Goal: Transaction & Acquisition: Purchase product/service

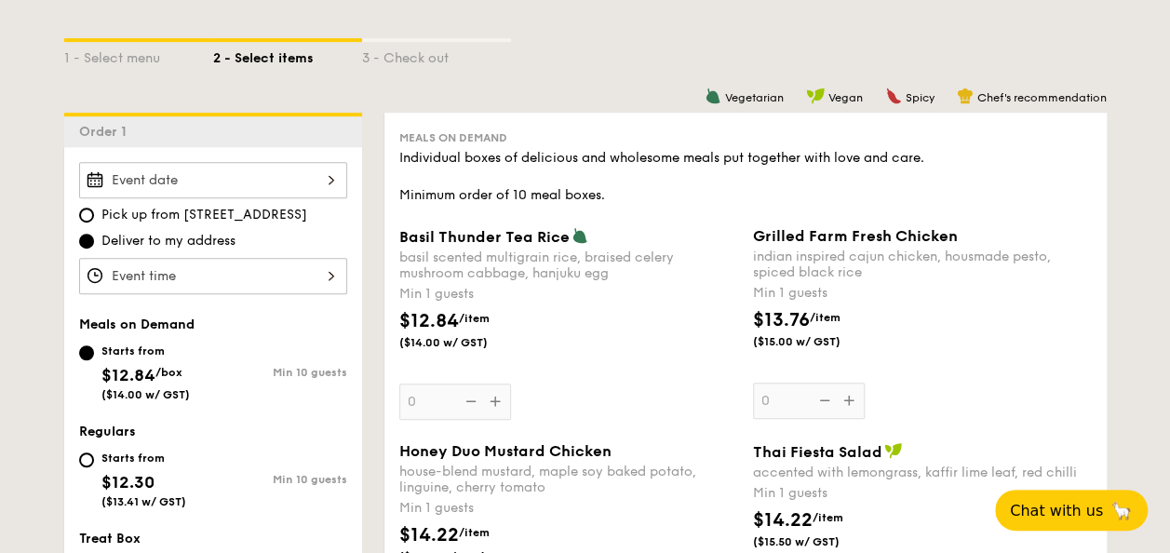
scroll to position [838, 0]
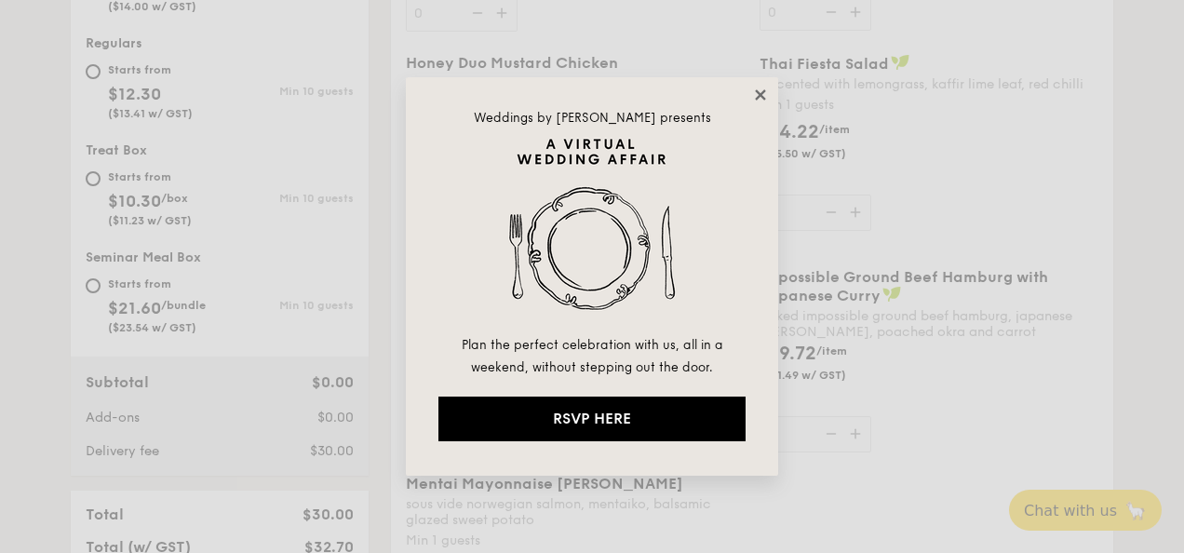
click at [756, 98] on icon at bounding box center [760, 94] width 10 height 10
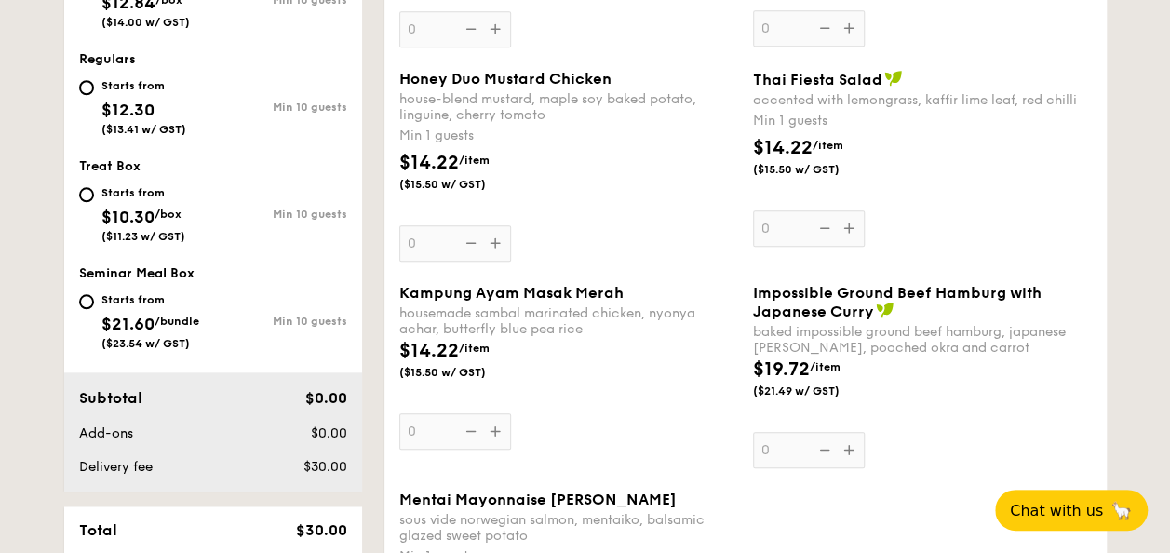
click at [119, 190] on div "Starts from" at bounding box center [143, 192] width 84 height 15
click at [94, 190] on input "Starts from $10.30 /box ($11.23 w/ GST) Min 10 guests" at bounding box center [86, 194] width 15 height 15
radio input "true"
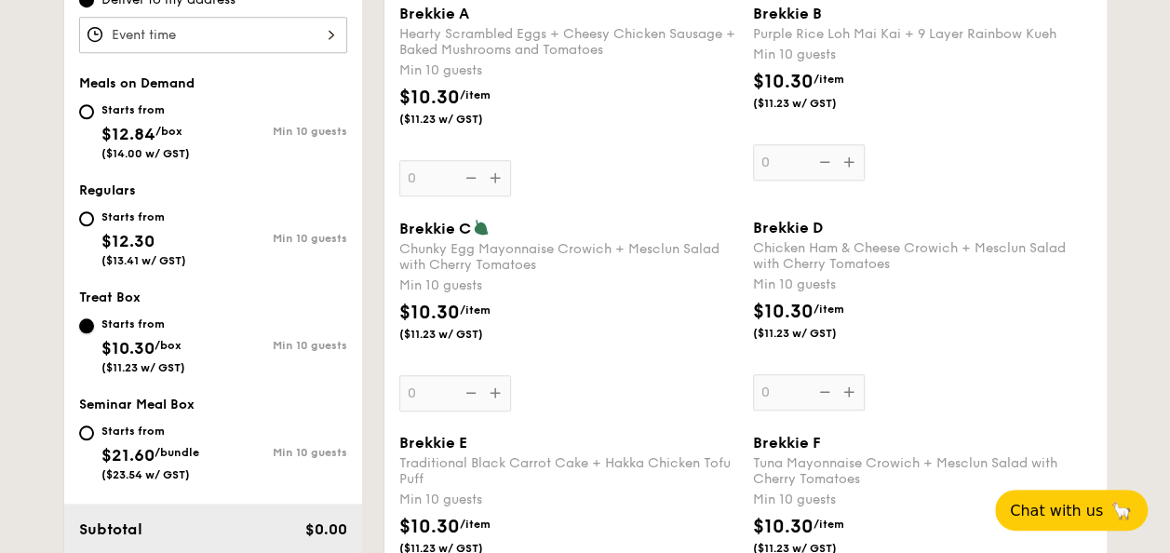
scroll to position [558, 0]
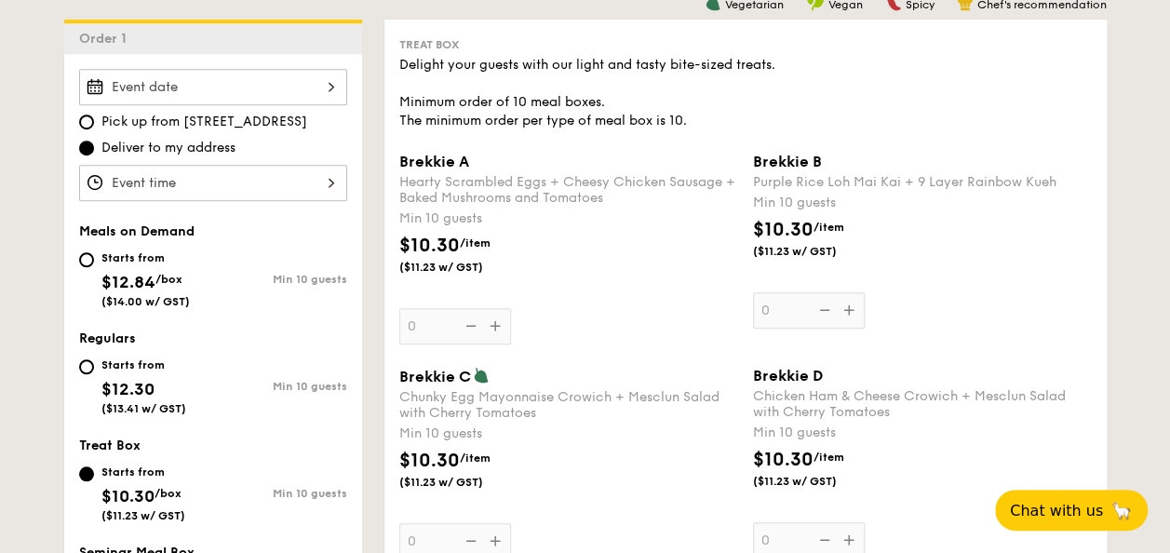
click at [116, 381] on span "$12.30" at bounding box center [127, 389] width 53 height 20
click at [94, 374] on input "Starts from $12.30 ($13.41 w/ GST) Min 10 guests" at bounding box center [86, 366] width 15 height 15
radio input "true"
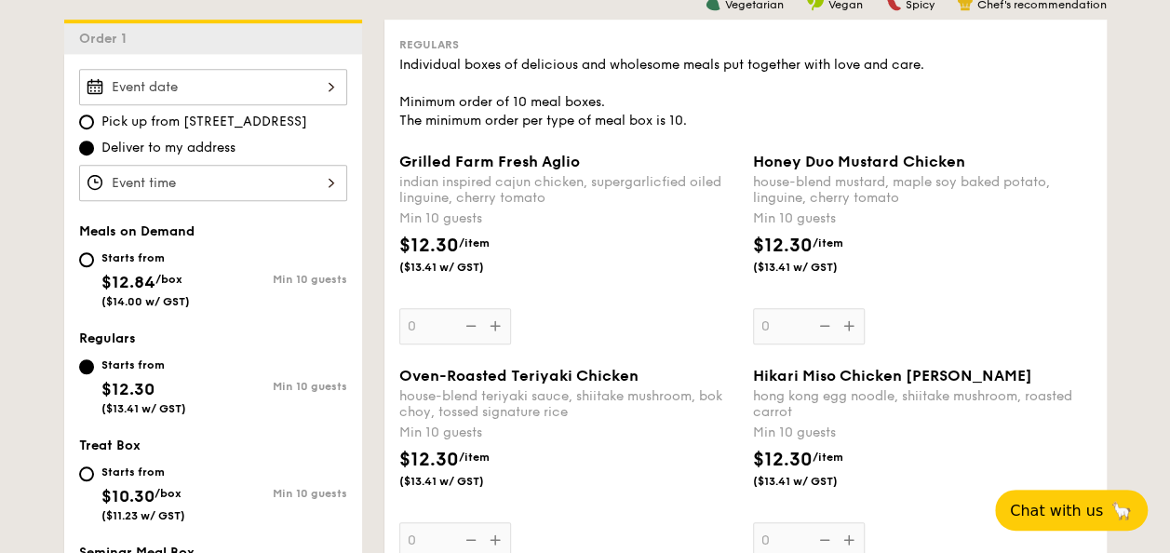
click at [128, 379] on span "$12.30" at bounding box center [127, 389] width 53 height 20
click at [94, 374] on input "Starts from $12.30 ($13.41 w/ GST) Min 10 guests" at bounding box center [86, 366] width 15 height 15
click at [610, 101] on div "Individual boxes of delicious and wholesome meals put together with love and ca…" at bounding box center [745, 93] width 692 height 74
click at [674, 114] on div "Individual boxes of delicious and wholesome meals put together with love and ca…" at bounding box center [745, 93] width 692 height 74
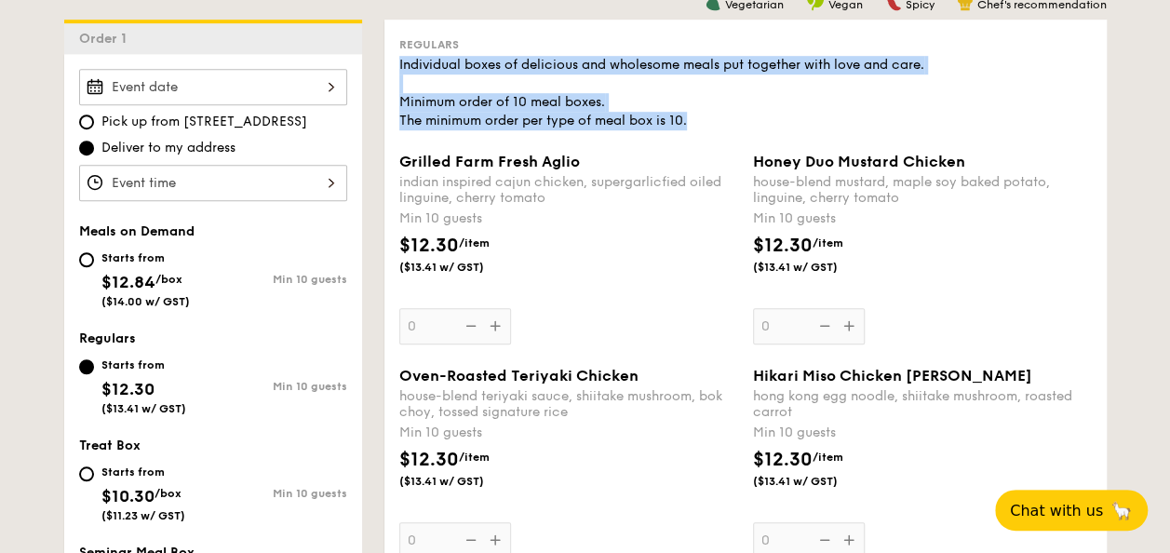
drag, startPoint x: 692, startPoint y: 120, endPoint x: 393, endPoint y: 67, distance: 304.3
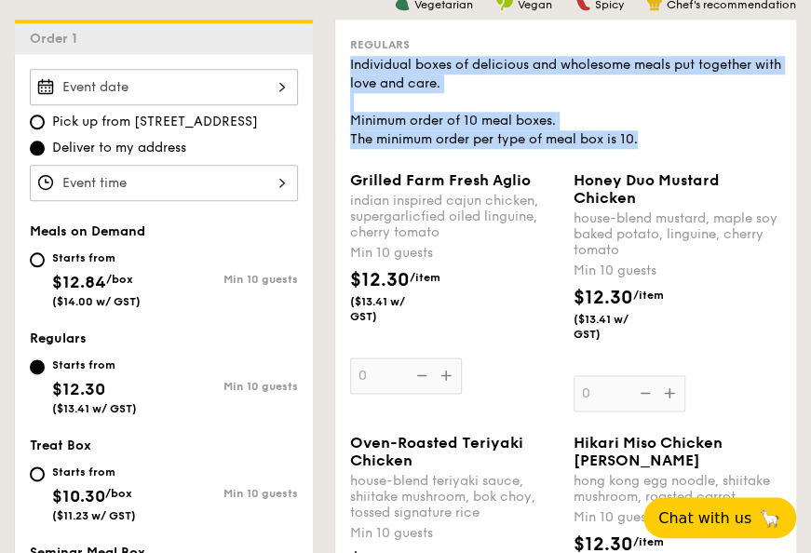
click at [546, 111] on div "Individual boxes of delicious and wholesome meals put together with love and ca…" at bounding box center [565, 102] width 431 height 93
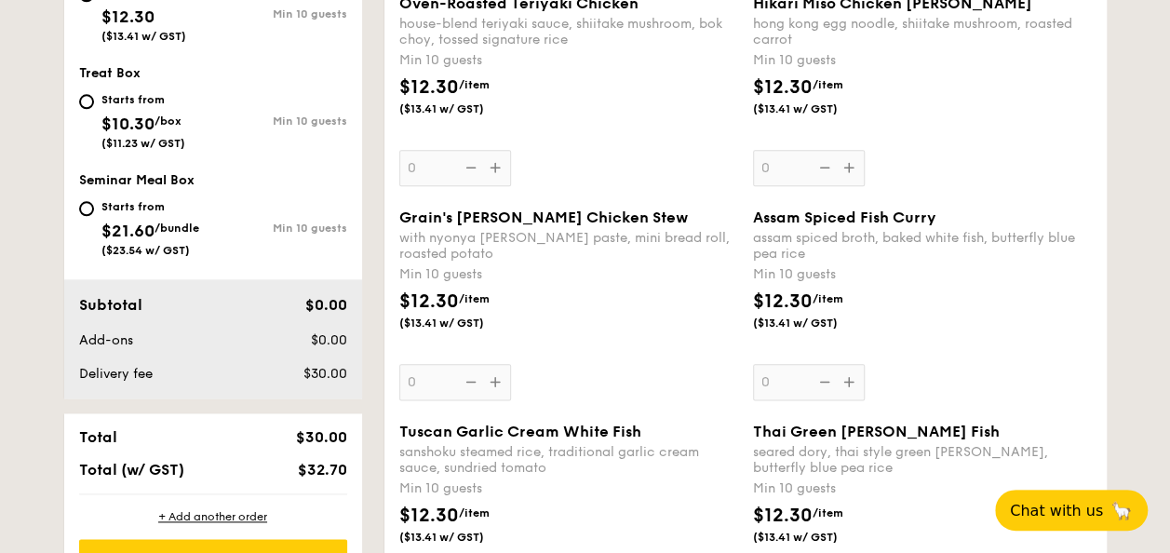
scroll to position [1024, 0]
